Goal: Task Accomplishment & Management: Use online tool/utility

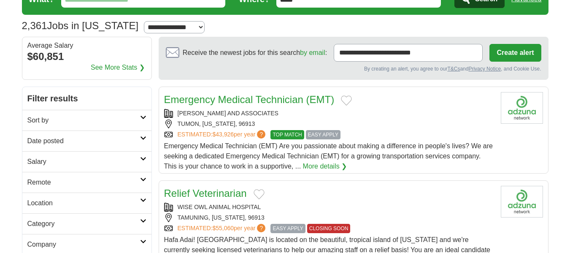
scroll to position [84, 0]
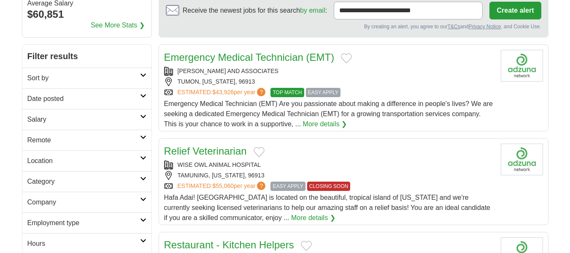
click at [141, 118] on icon at bounding box center [143, 116] width 6 height 4
click at [123, 149] on select "**********" at bounding box center [86, 144] width 119 height 18
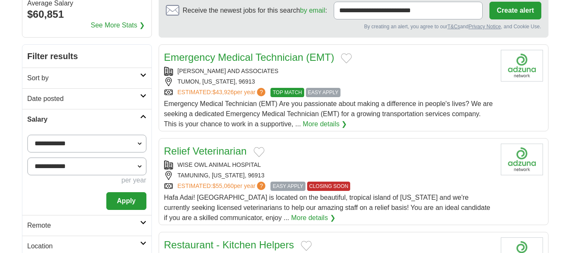
click at [132, 143] on select "**********" at bounding box center [86, 144] width 119 height 18
select select "*****"
click at [27, 135] on select "**********" at bounding box center [86, 144] width 119 height 18
click at [134, 198] on button "Apply" at bounding box center [126, 201] width 40 height 18
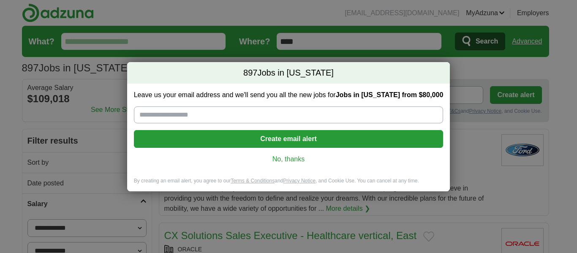
click at [293, 161] on link "No, thanks" at bounding box center [289, 158] width 296 height 9
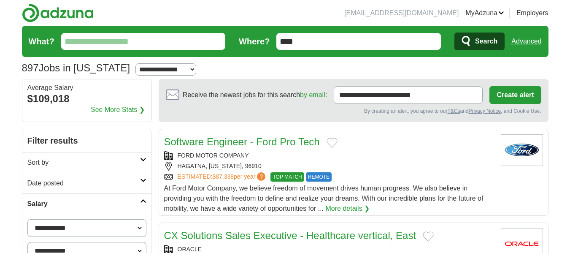
click at [183, 44] on input "What?" at bounding box center [143, 41] width 165 height 17
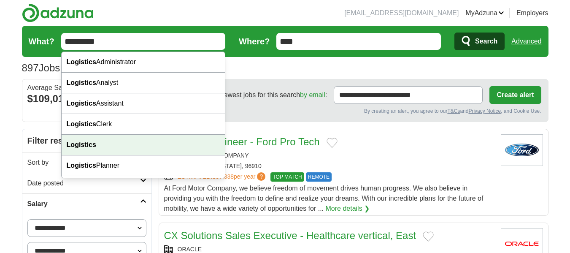
type input "*********"
click at [125, 141] on div "Logistics" at bounding box center [144, 145] width 164 height 21
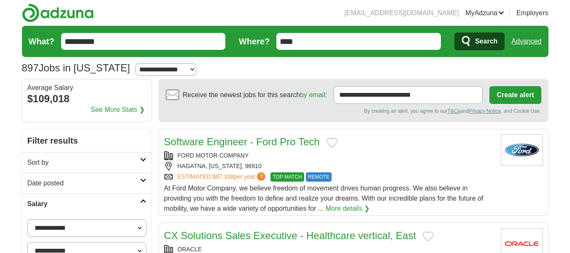
click at [488, 36] on span "Search" at bounding box center [486, 41] width 22 height 17
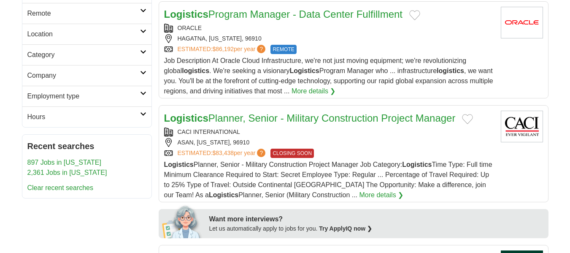
scroll to position [127, 0]
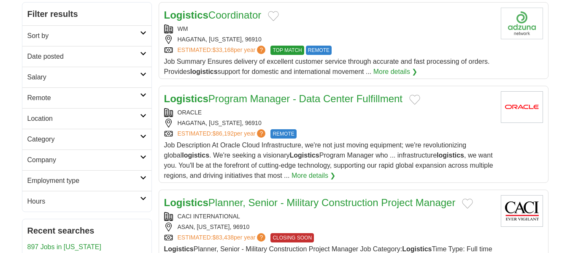
click at [311, 97] on link "Logistics Program Manager - Data Center Fulfillment" at bounding box center [283, 98] width 239 height 11
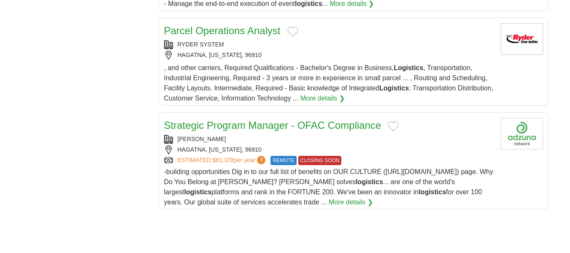
scroll to position [1055, 0]
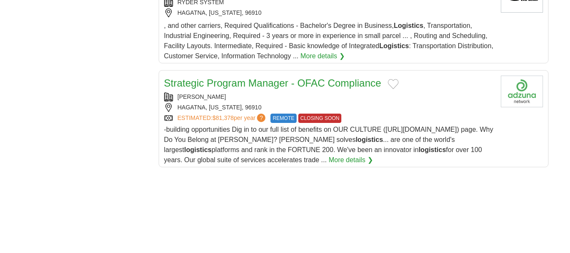
click at [252, 87] on link "Strategic Program Manager - OFAC Compliance" at bounding box center [272, 82] width 217 height 11
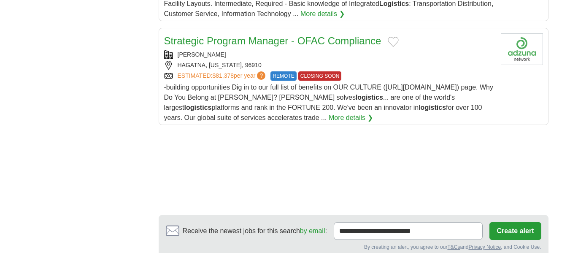
click at [390, 41] on button "Add to favorite jobs" at bounding box center [393, 42] width 11 height 10
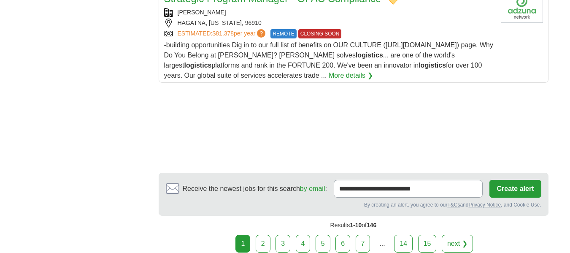
scroll to position [1182, 0]
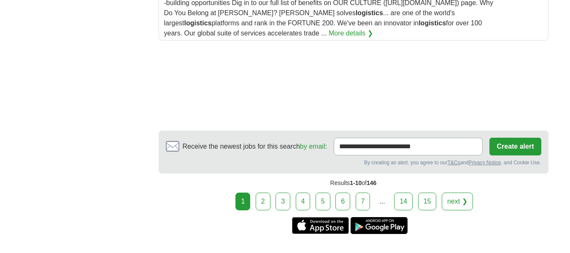
click at [264, 198] on link "2" at bounding box center [263, 201] width 15 height 18
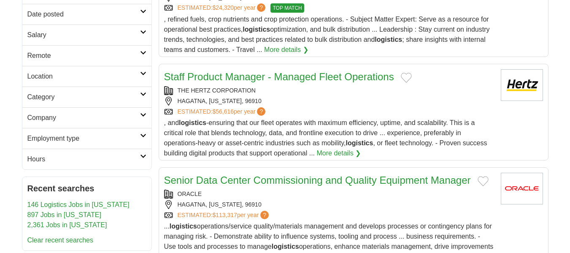
scroll to position [127, 0]
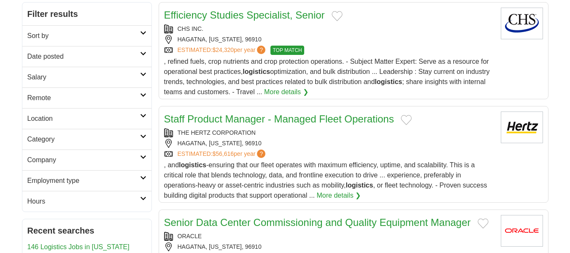
click at [141, 74] on icon at bounding box center [143, 74] width 6 height 4
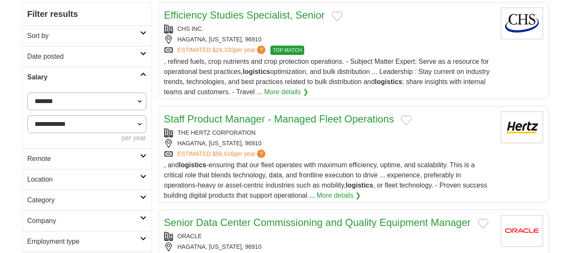
click at [130, 99] on select "**********" at bounding box center [86, 101] width 119 height 18
select select "*****"
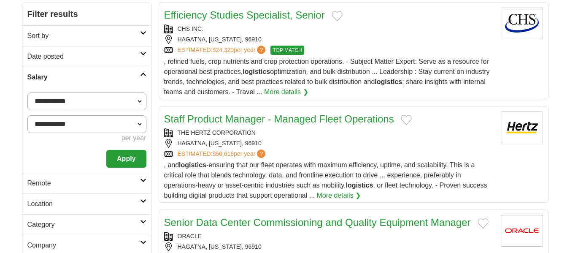
click at [138, 156] on button "Apply" at bounding box center [126, 159] width 40 height 18
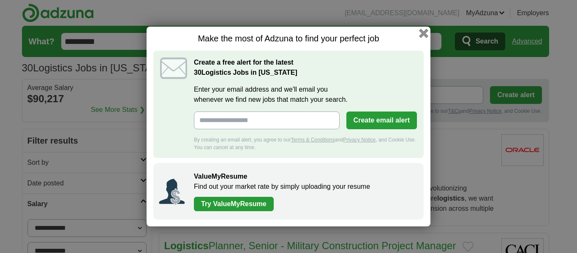
click at [424, 32] on button "button" at bounding box center [423, 33] width 9 height 9
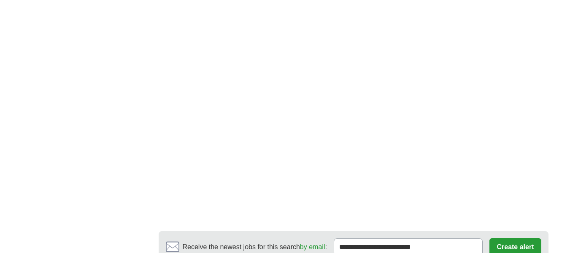
scroll to position [1309, 0]
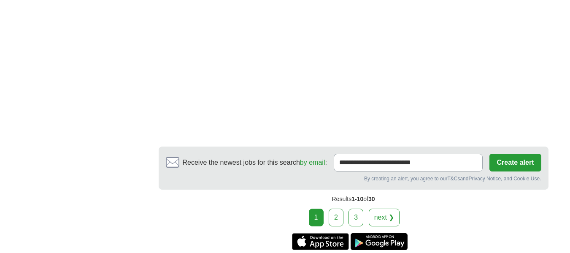
click at [334, 218] on link "2" at bounding box center [336, 218] width 15 height 18
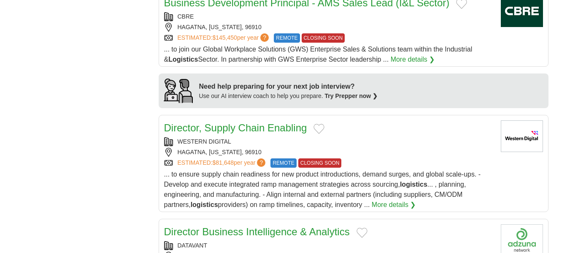
scroll to position [675, 0]
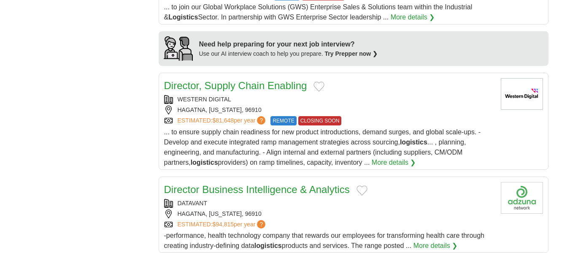
click at [258, 86] on link "Director, Supply Chain Enabling" at bounding box center [235, 85] width 143 height 11
click at [319, 86] on button "Add to favorite jobs" at bounding box center [319, 86] width 11 height 10
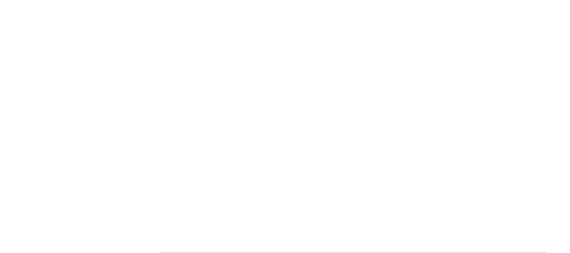
scroll to position [1351, 0]
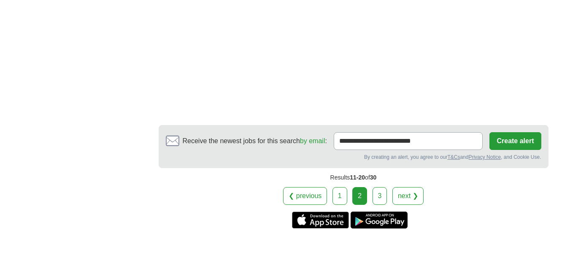
click at [384, 195] on link "3" at bounding box center [380, 196] width 15 height 18
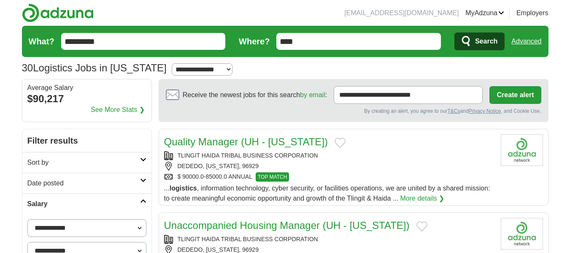
scroll to position [42, 0]
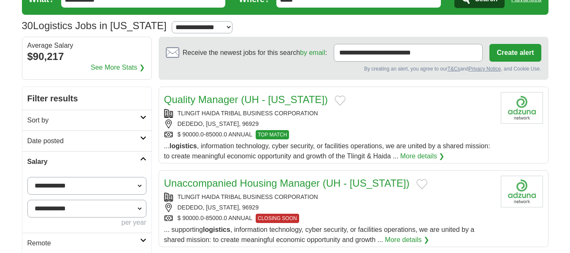
click at [247, 101] on link "Quality Manager (UH - Guam)" at bounding box center [246, 99] width 164 height 11
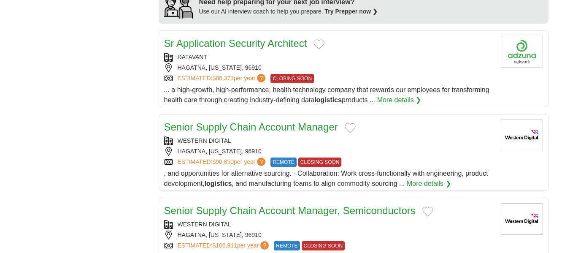
scroll to position [718, 0]
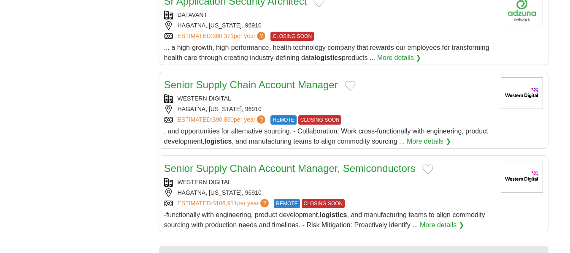
click at [349, 83] on button "Add to favorite jobs" at bounding box center [350, 86] width 11 height 10
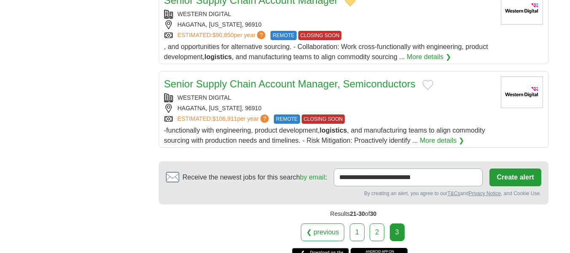
scroll to position [844, 0]
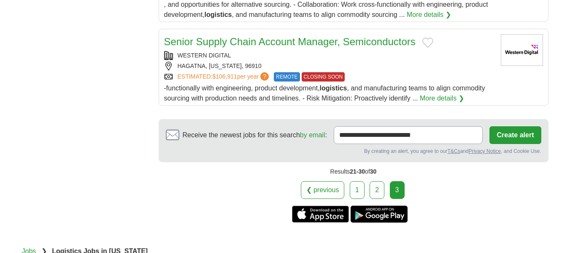
click at [372, 186] on link "2" at bounding box center [377, 190] width 15 height 18
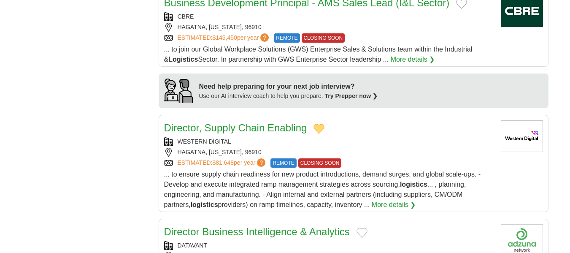
scroll to position [718, 0]
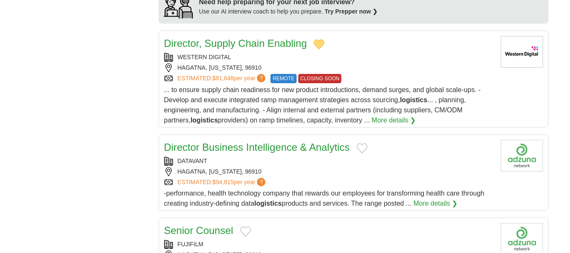
click at [284, 47] on link "Director, Supply Chain Enabling" at bounding box center [235, 43] width 143 height 11
